Goal: Information Seeking & Learning: Learn about a topic

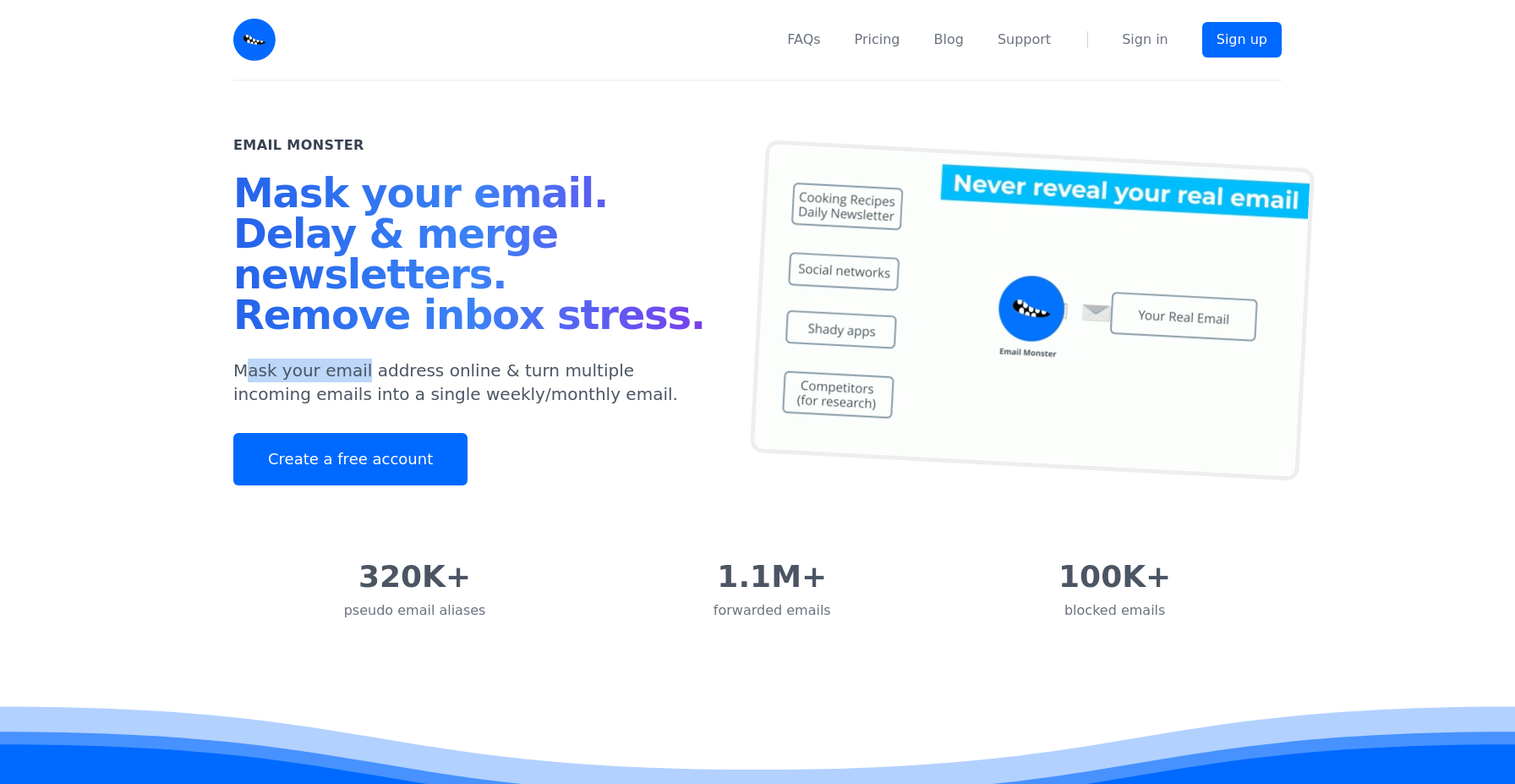
drag, startPoint x: 265, startPoint y: 372, endPoint x: 360, endPoint y: 373, distance: 95.0
click at [360, 373] on p "Mask your email address online & turn multiple incoming emails into a single we…" at bounding box center [475, 382] width 484 height 48
click at [509, 399] on p "Mask your email address online & turn multiple incoming emails into a single we…" at bounding box center [475, 382] width 484 height 48
click at [900, 38] on link "Pricing" at bounding box center [877, 39] width 46 height 20
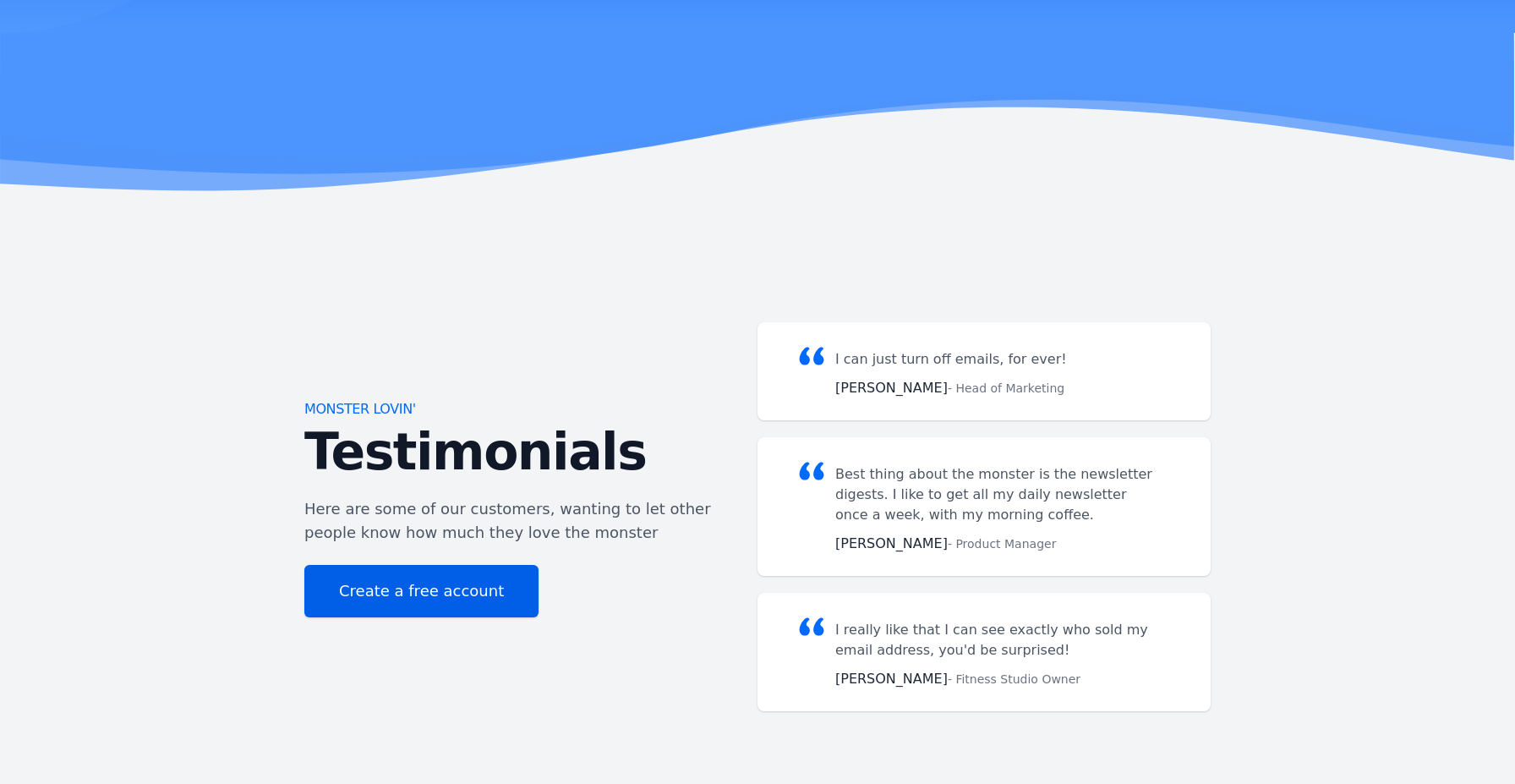
scroll to position [3037, 0]
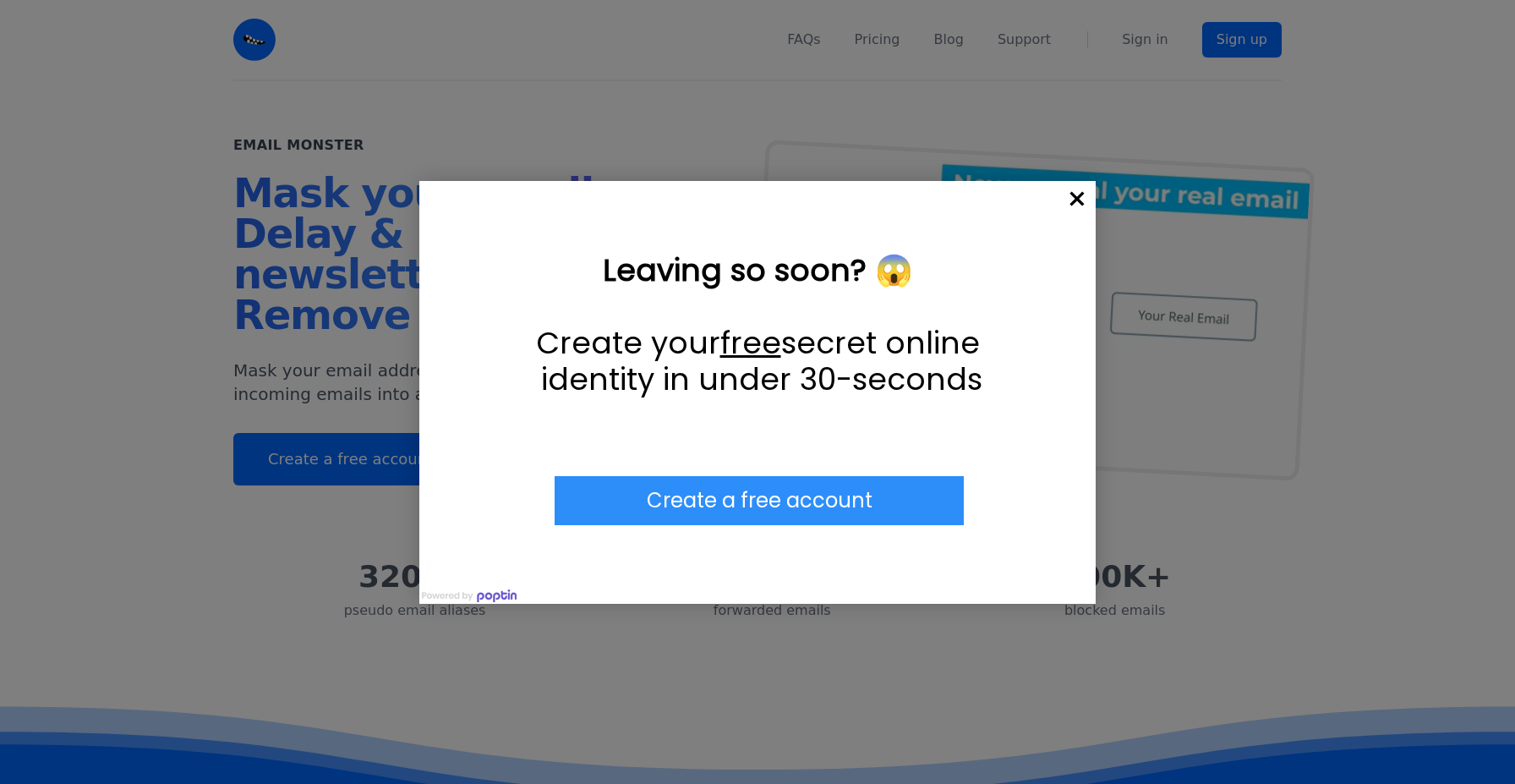
click at [1080, 205] on span "×" at bounding box center [1077, 199] width 37 height 37
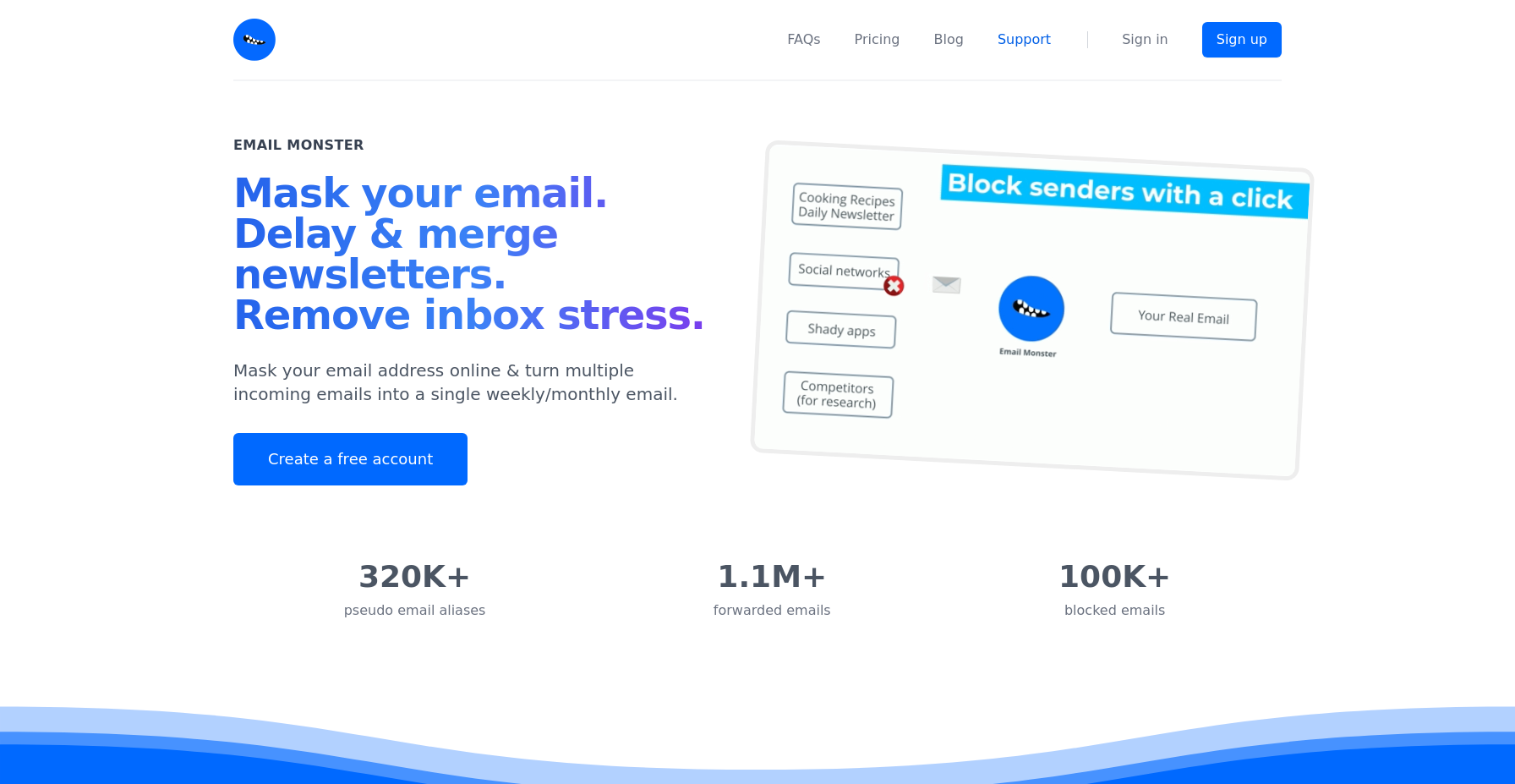
click at [1032, 42] on link "Support" at bounding box center [1025, 39] width 53 height 20
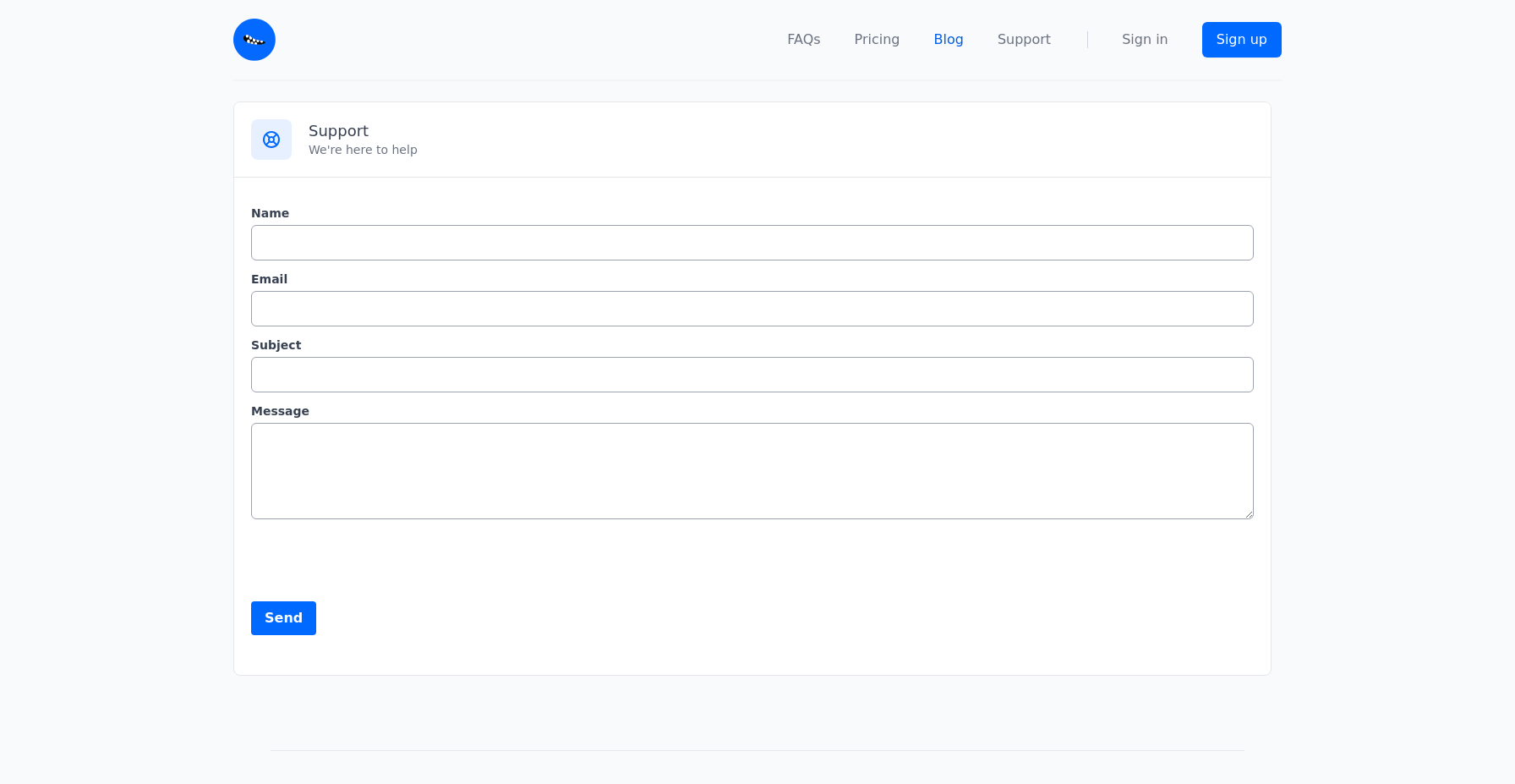
click at [964, 39] on link "Blog" at bounding box center [949, 39] width 29 height 20
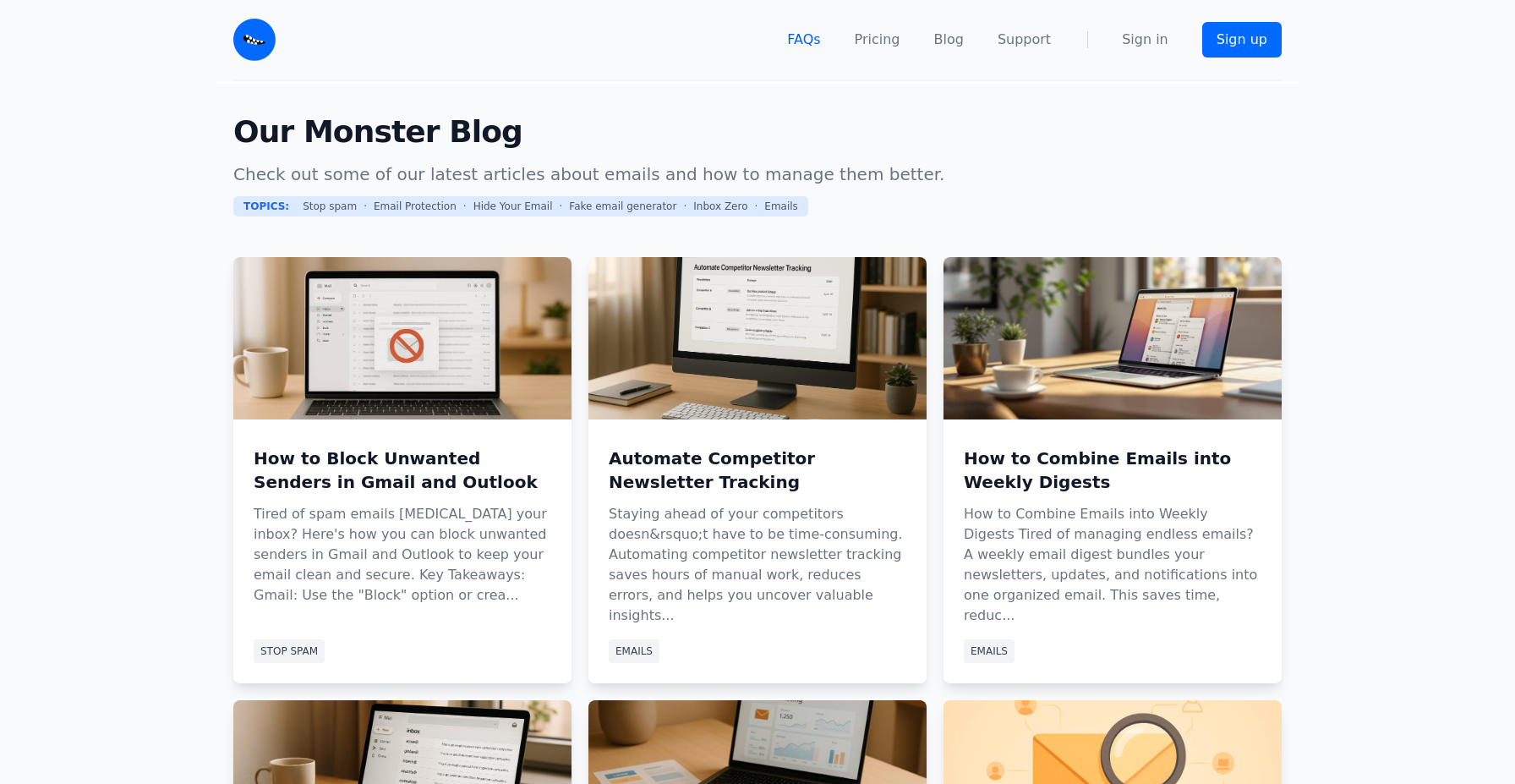
click at [815, 42] on link "FAQs" at bounding box center [803, 39] width 33 height 20
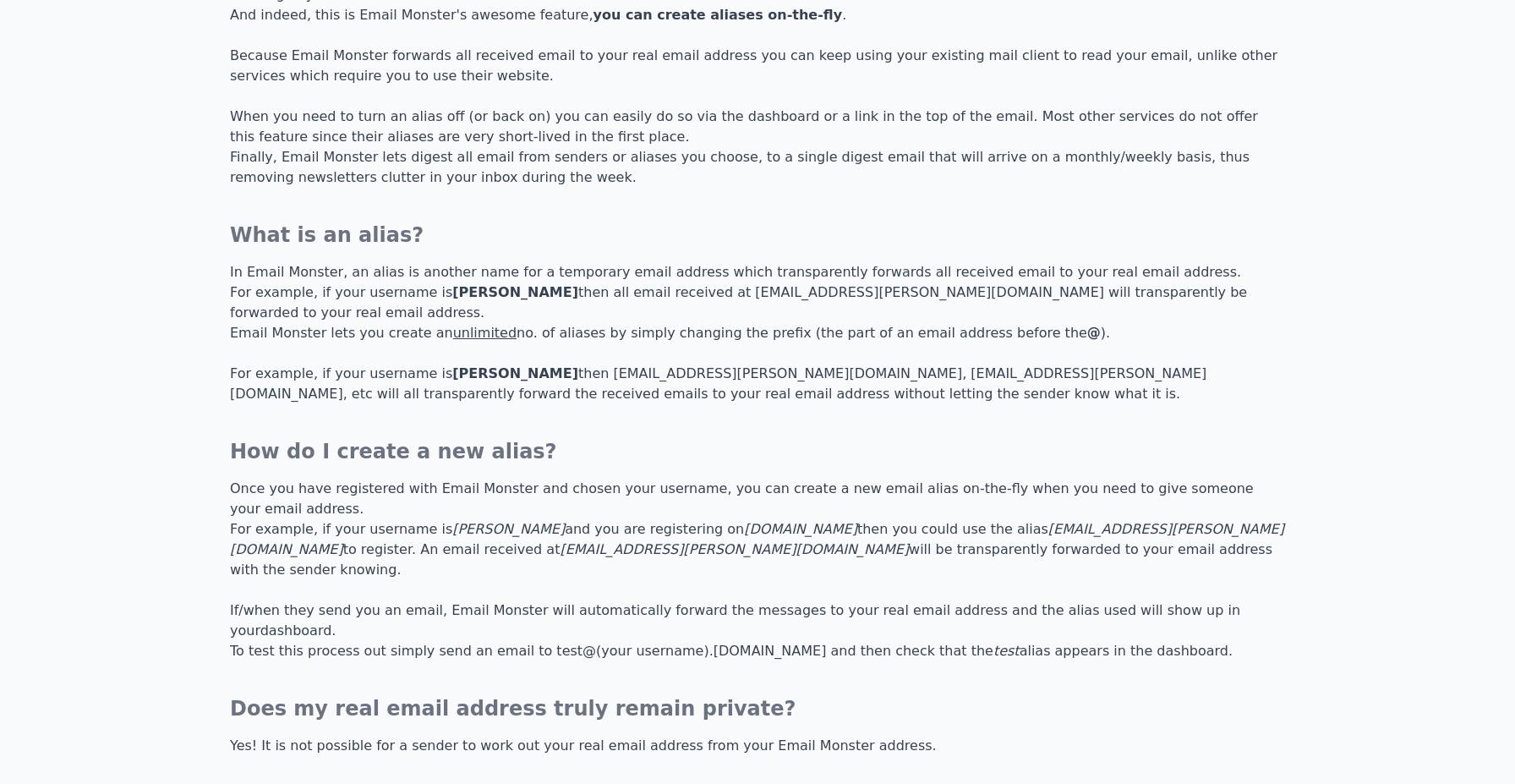
scroll to position [1652, 0]
